Goal: Task Accomplishment & Management: Complete application form

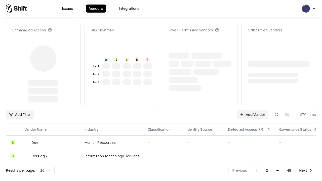
click at [252, 110] on link "Add Vendor" at bounding box center [252, 114] width 31 height 9
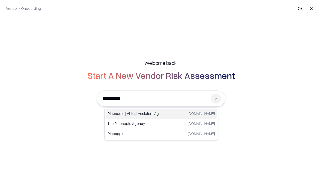
click at [161, 114] on div "Pineapple | Virtual Assistant Agency [DOMAIN_NAME]" at bounding box center [161, 114] width 111 height 10
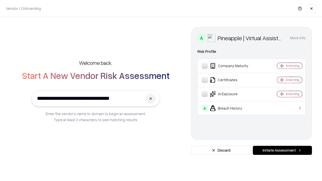
type input "**********"
click at [282, 150] on button "Initiate Assessment" at bounding box center [282, 150] width 59 height 9
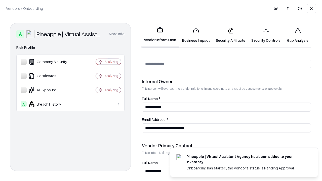
scroll to position [260, 0]
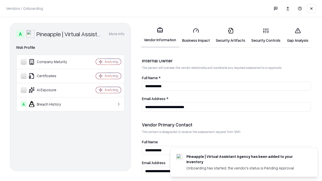
click at [196, 35] on link "Business Impact" at bounding box center [196, 35] width 34 height 23
click at [230, 35] on link "Security Artifacts" at bounding box center [230, 35] width 35 height 23
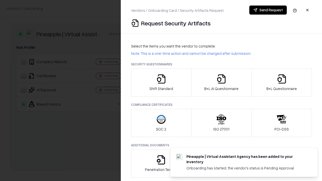
click at [161, 82] on icon "button" at bounding box center [161, 79] width 10 height 10
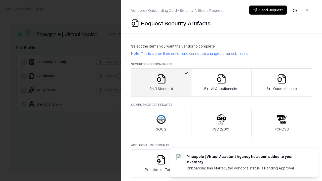
click at [268, 10] on button "Send Request" at bounding box center [267, 10] width 37 height 9
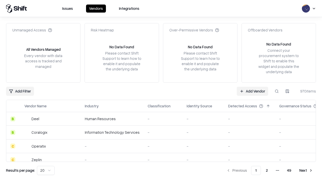
click at [277, 91] on button at bounding box center [276, 91] width 9 height 9
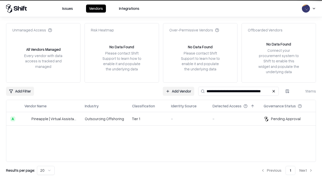
type input "**********"
click at [164, 119] on td "Tier 1" at bounding box center [147, 119] width 39 height 14
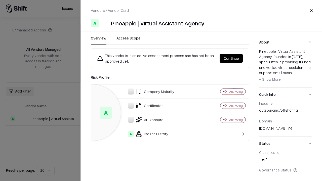
click at [231, 58] on button "Continue" at bounding box center [230, 58] width 23 height 9
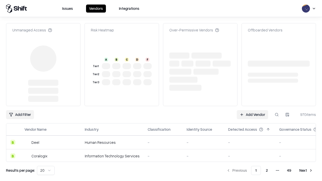
click at [252, 115] on link "Add Vendor" at bounding box center [252, 114] width 31 height 9
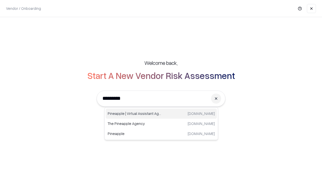
click at [161, 114] on div "Pineapple | Virtual Assistant Agency trypineapple.com" at bounding box center [161, 114] width 111 height 10
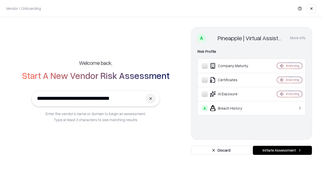
type input "**********"
click at [282, 150] on button "Initiate Assessment" at bounding box center [282, 150] width 59 height 9
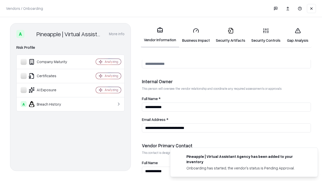
scroll to position [260, 0]
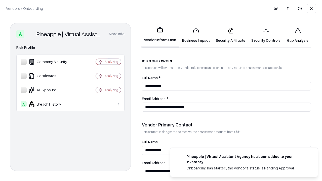
click at [297, 35] on link "Gap Analysis" at bounding box center [297, 35] width 28 height 23
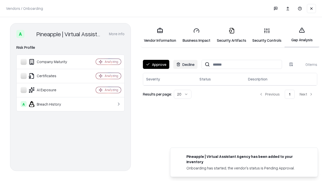
click at [156, 64] on button "Approve" at bounding box center [156, 64] width 26 height 9
